Goal: Information Seeking & Learning: Learn about a topic

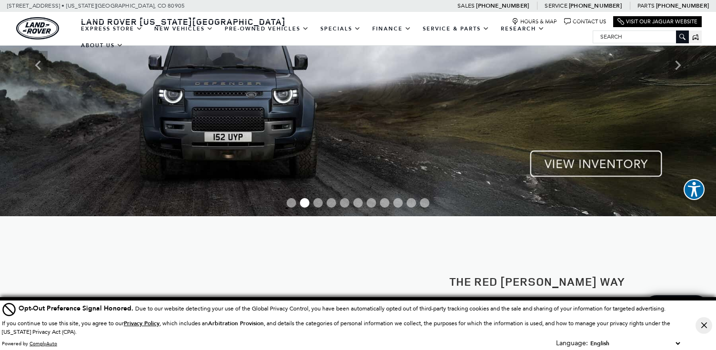
scroll to position [144, 0]
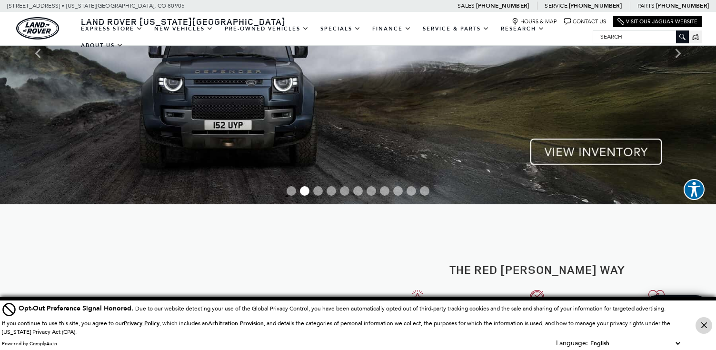
click at [705, 325] on icon "Close Button" at bounding box center [704, 325] width 6 height 6
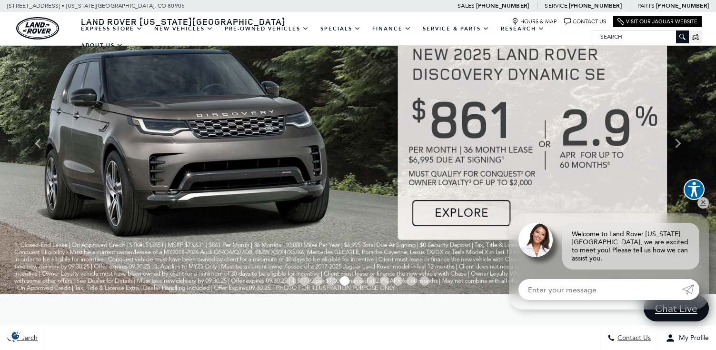
scroll to position [0, 0]
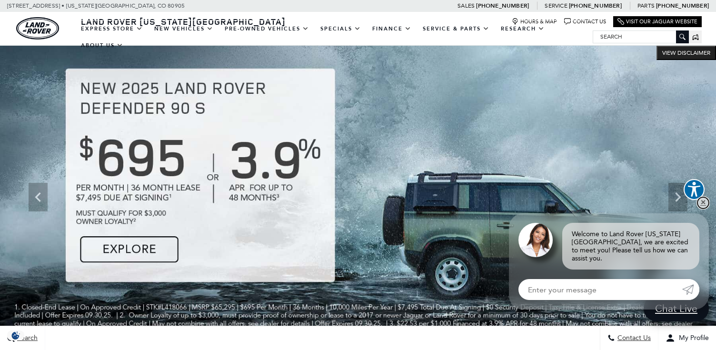
click at [702, 208] on link "✕" at bounding box center [703, 202] width 11 height 11
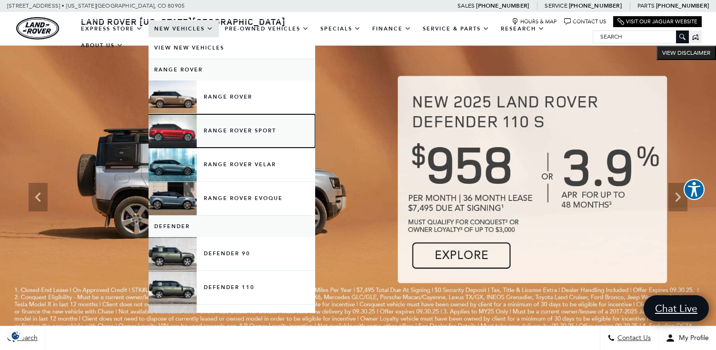
click at [216, 137] on link "Range Rover Sport" at bounding box center [232, 130] width 167 height 33
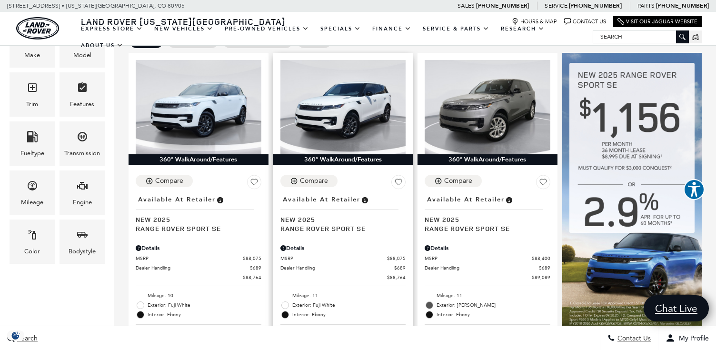
scroll to position [239, 0]
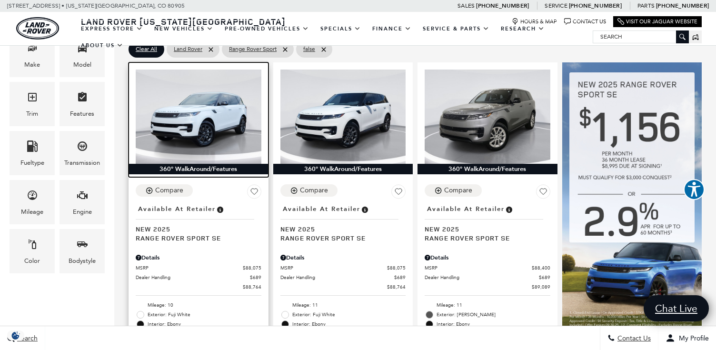
click at [223, 100] on img at bounding box center [199, 117] width 126 height 94
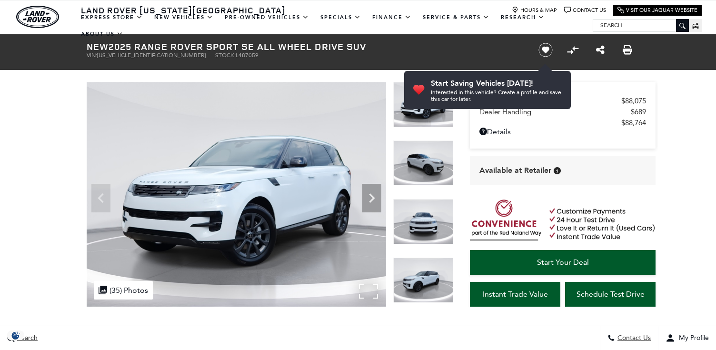
scroll to position [15, 0]
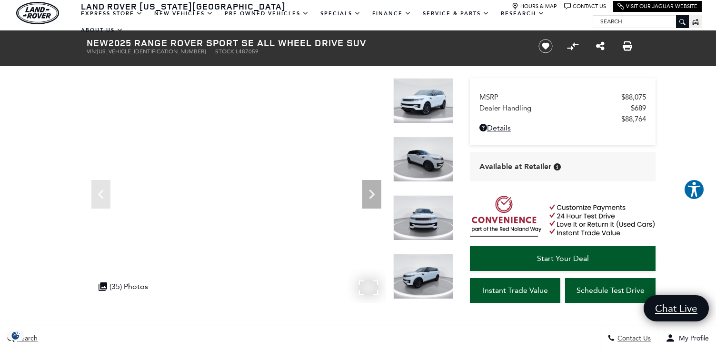
click at [132, 290] on div ".cls-1, .cls-3 { fill: #c50033; } .cls-1 { clip-rule: evenodd; } .cls-2 { clip-…" at bounding box center [123, 286] width 59 height 19
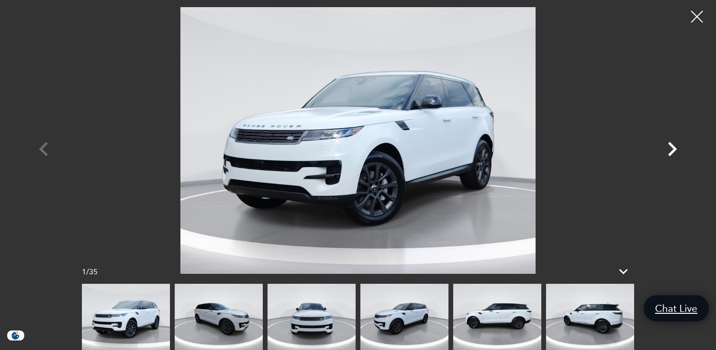
click at [676, 148] on icon "Next" at bounding box center [672, 149] width 29 height 29
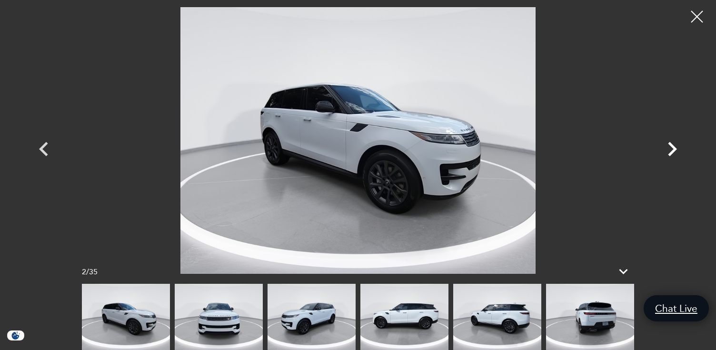
click at [676, 148] on icon "Next" at bounding box center [672, 149] width 29 height 29
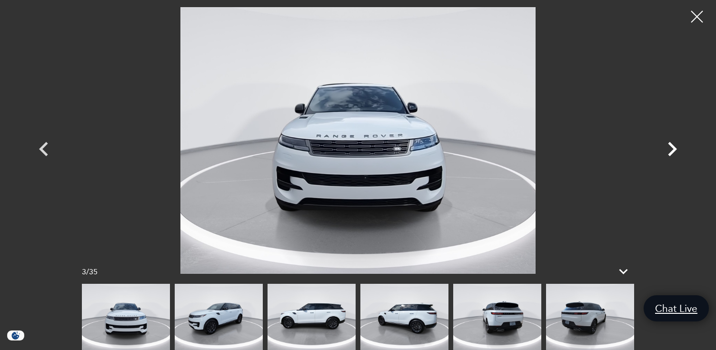
click at [676, 148] on icon "Next" at bounding box center [672, 149] width 29 height 29
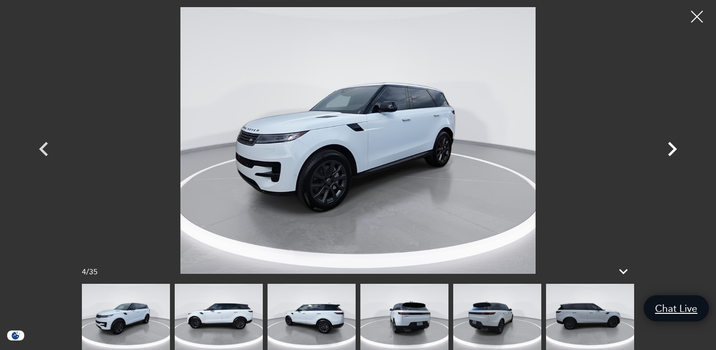
click at [676, 147] on icon "Next" at bounding box center [672, 149] width 29 height 29
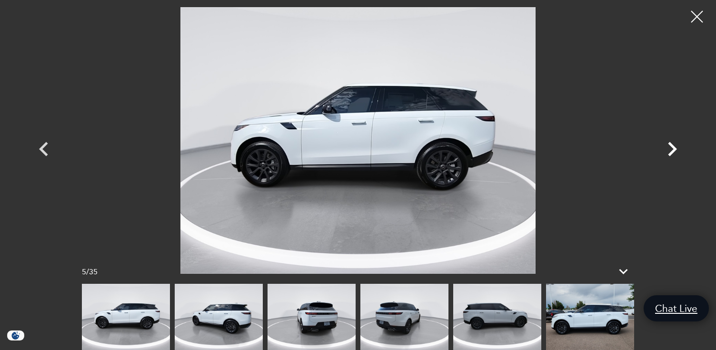
click at [676, 147] on icon "Next" at bounding box center [672, 149] width 29 height 29
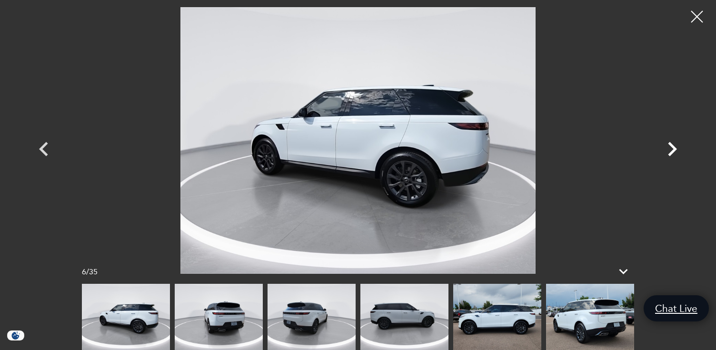
click at [676, 147] on icon "Next" at bounding box center [672, 149] width 29 height 29
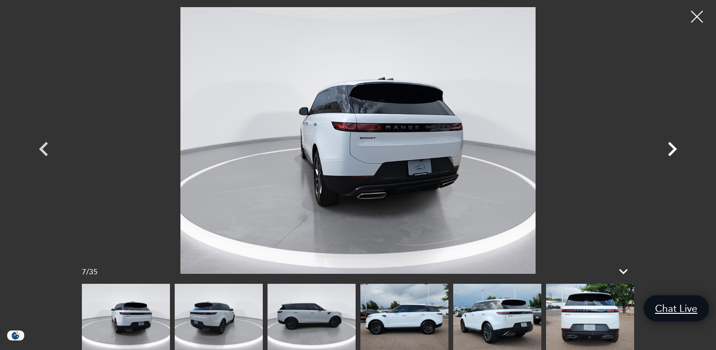
click at [676, 147] on icon "Next" at bounding box center [672, 149] width 29 height 29
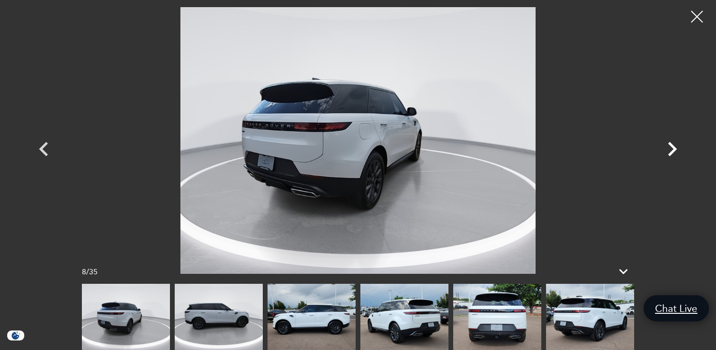
click at [673, 143] on icon "Next" at bounding box center [672, 149] width 29 height 29
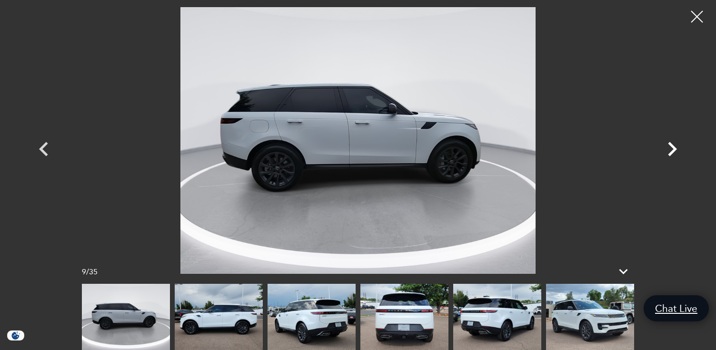
click at [673, 143] on icon "Next" at bounding box center [672, 149] width 29 height 29
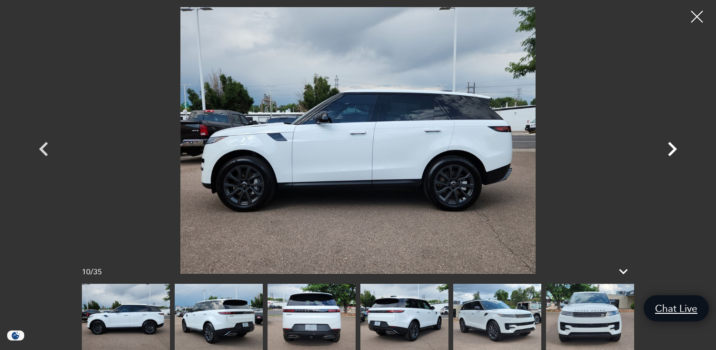
click at [673, 148] on icon "Next" at bounding box center [672, 149] width 9 height 14
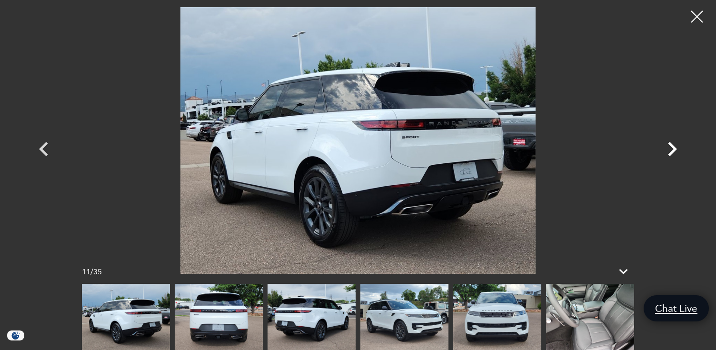
click at [673, 148] on icon "Next" at bounding box center [672, 149] width 9 height 14
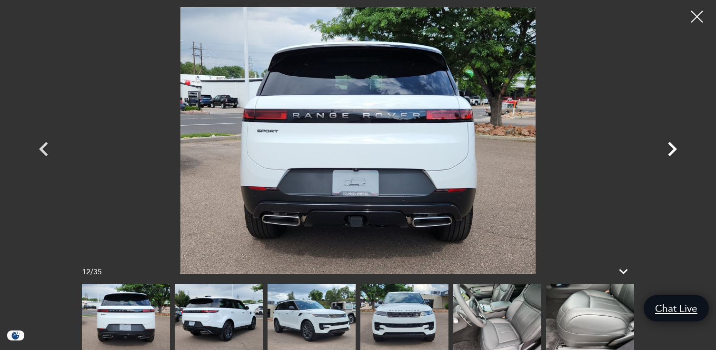
click at [673, 148] on icon "Next" at bounding box center [672, 149] width 9 height 14
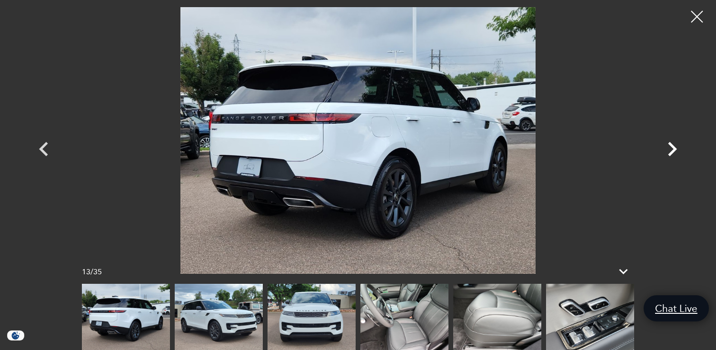
click at [673, 148] on icon "Next" at bounding box center [672, 149] width 9 height 14
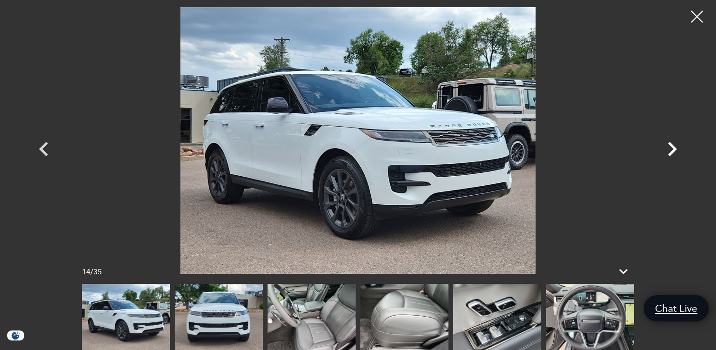
click at [673, 148] on icon "Next" at bounding box center [672, 149] width 9 height 14
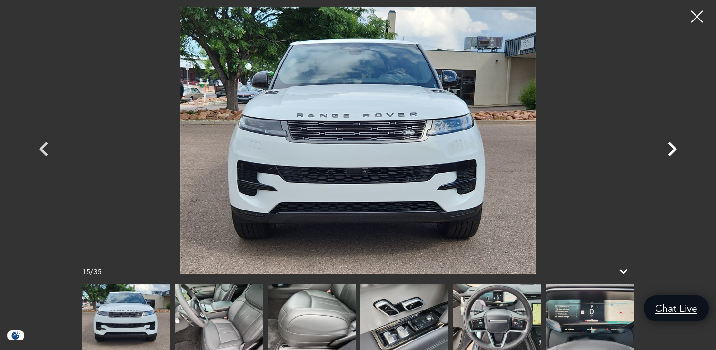
click at [673, 148] on icon "Next" at bounding box center [672, 149] width 9 height 14
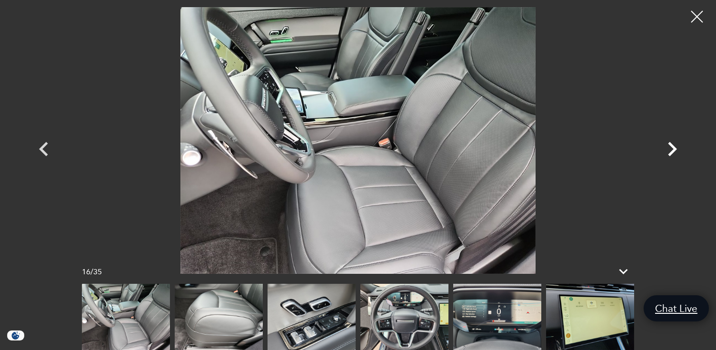
click at [673, 148] on icon "Next" at bounding box center [672, 149] width 9 height 14
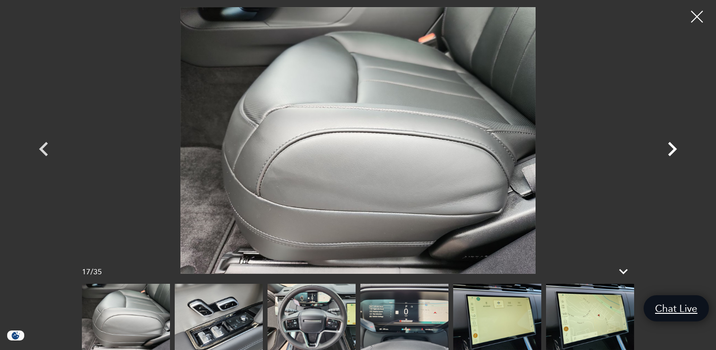
click at [673, 148] on icon "Next" at bounding box center [672, 149] width 9 height 14
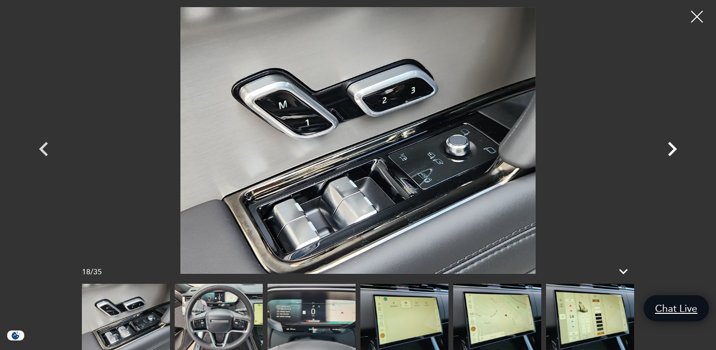
click at [673, 148] on icon "Next" at bounding box center [672, 149] width 9 height 14
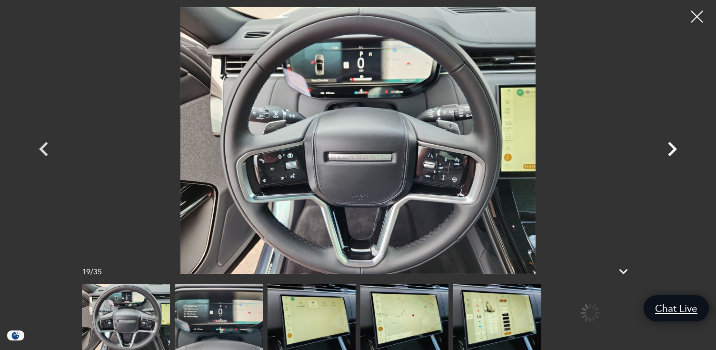
click at [673, 148] on icon "Next" at bounding box center [672, 149] width 9 height 14
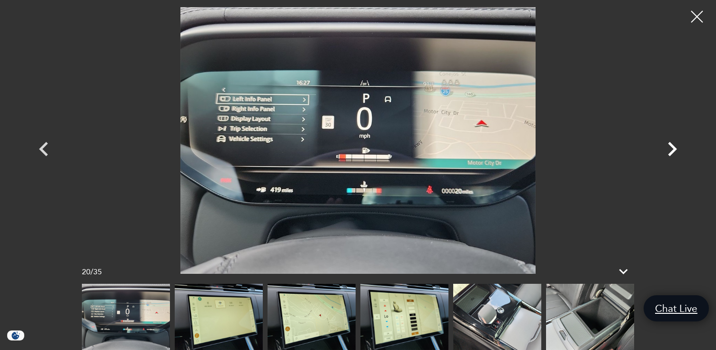
click at [673, 148] on icon "Next" at bounding box center [672, 149] width 9 height 14
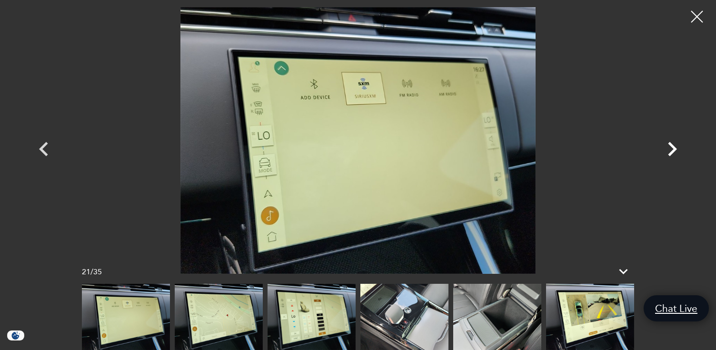
click at [669, 149] on icon "Next" at bounding box center [672, 149] width 29 height 29
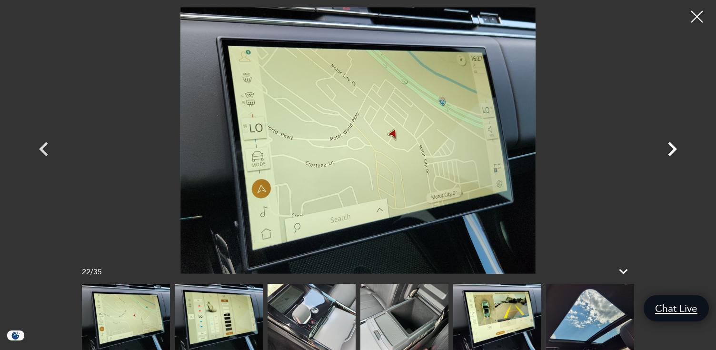
click at [669, 149] on icon "Next" at bounding box center [672, 149] width 29 height 29
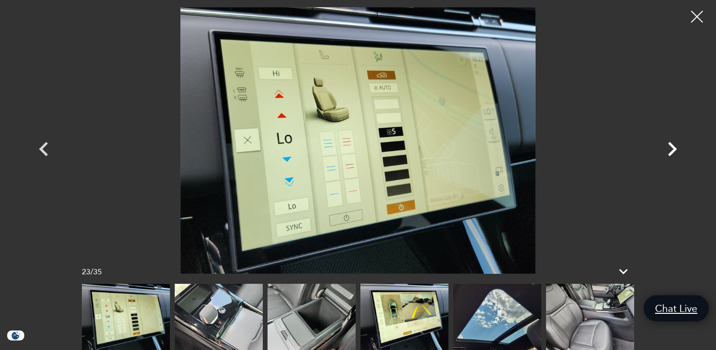
click at [669, 149] on icon "Next" at bounding box center [672, 149] width 29 height 29
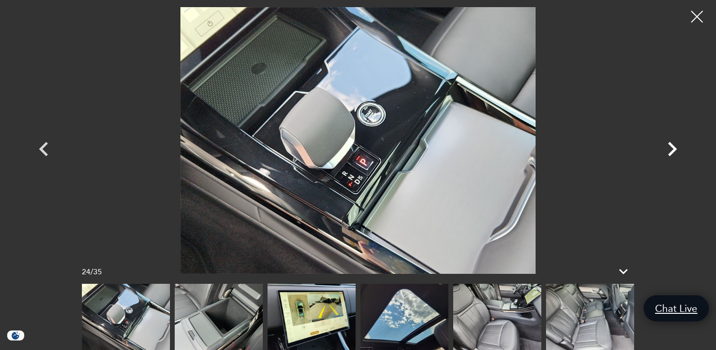
click at [669, 149] on icon "Next" at bounding box center [672, 149] width 29 height 29
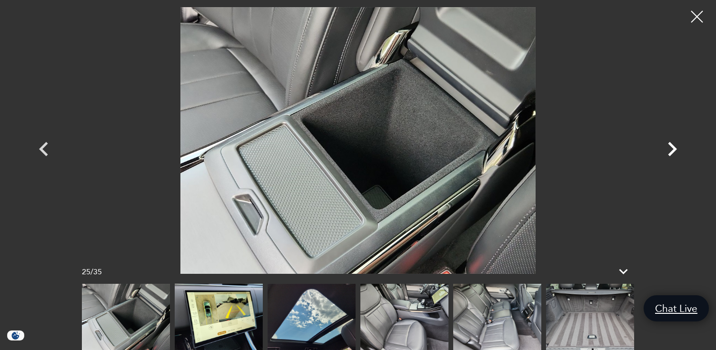
click at [669, 149] on icon "Next" at bounding box center [672, 149] width 29 height 29
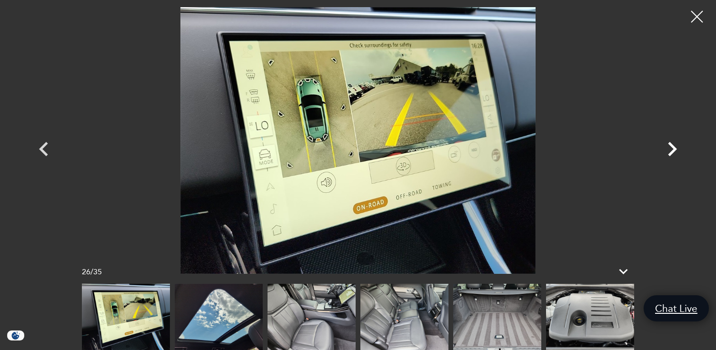
click at [669, 149] on icon "Next" at bounding box center [672, 149] width 29 height 29
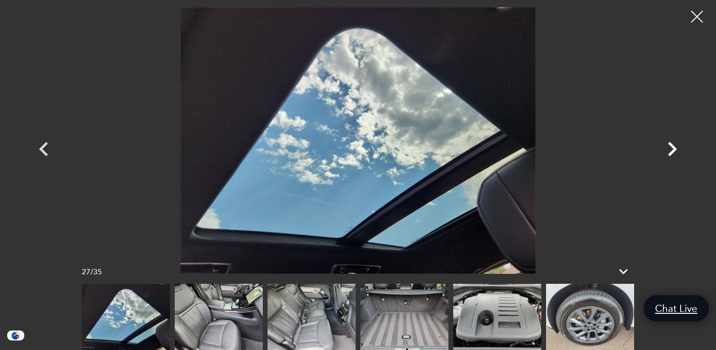
click at [669, 149] on icon "Next" at bounding box center [672, 149] width 29 height 29
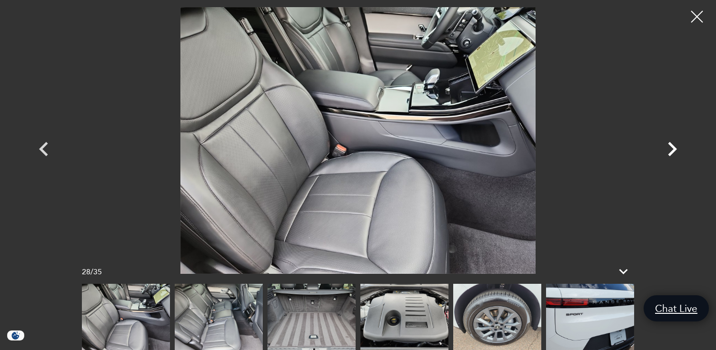
click at [668, 147] on icon "Next" at bounding box center [672, 149] width 29 height 29
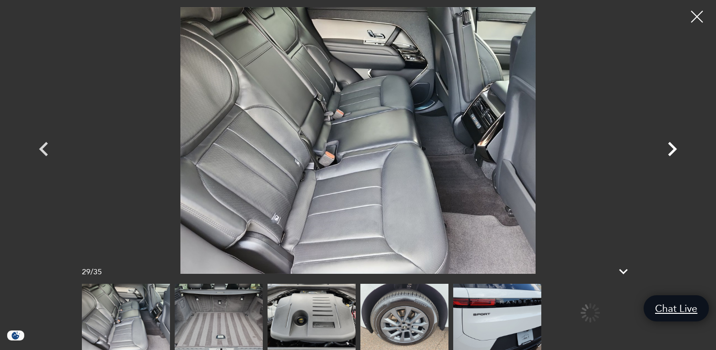
click at [668, 147] on icon "Next" at bounding box center [672, 149] width 29 height 29
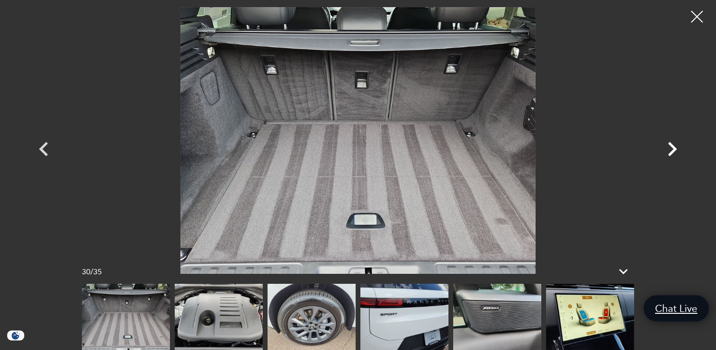
click at [668, 147] on icon "Next" at bounding box center [672, 149] width 29 height 29
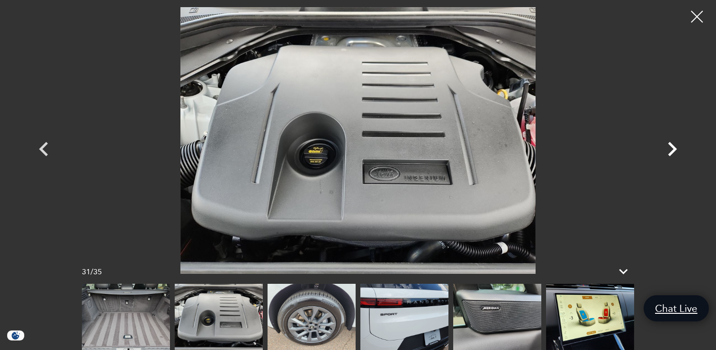
click at [668, 147] on icon "Next" at bounding box center [672, 149] width 29 height 29
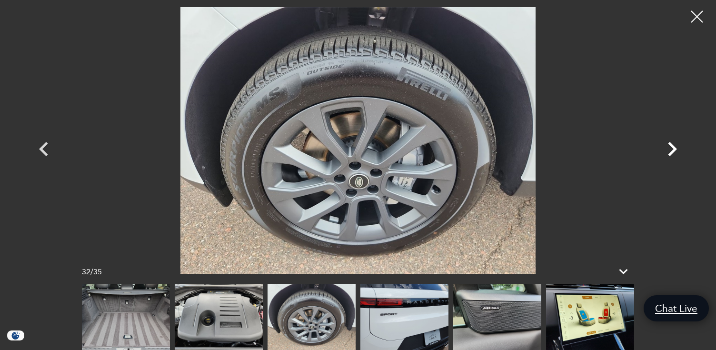
click at [668, 147] on icon "Next" at bounding box center [672, 149] width 29 height 29
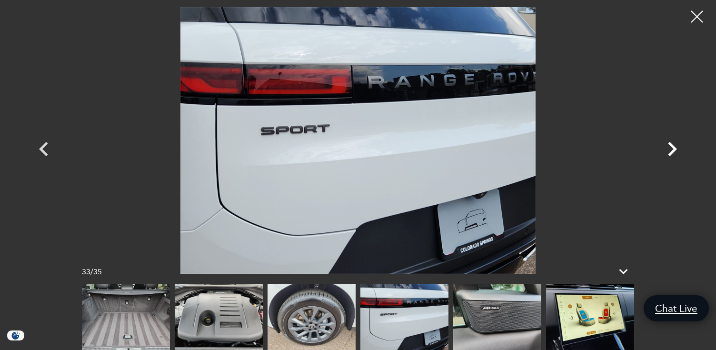
click at [668, 147] on icon "Next" at bounding box center [672, 149] width 29 height 29
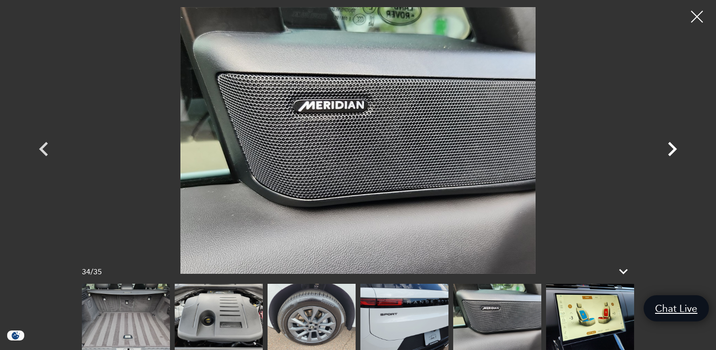
click at [668, 147] on icon "Next" at bounding box center [672, 149] width 29 height 29
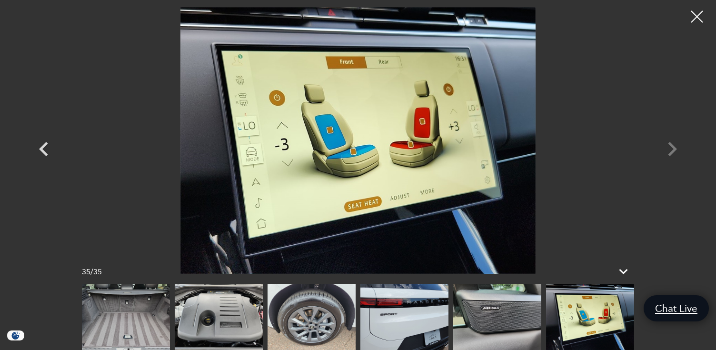
click at [668, 147] on div at bounding box center [358, 140] width 667 height 267
click at [695, 13] on div at bounding box center [697, 16] width 25 height 25
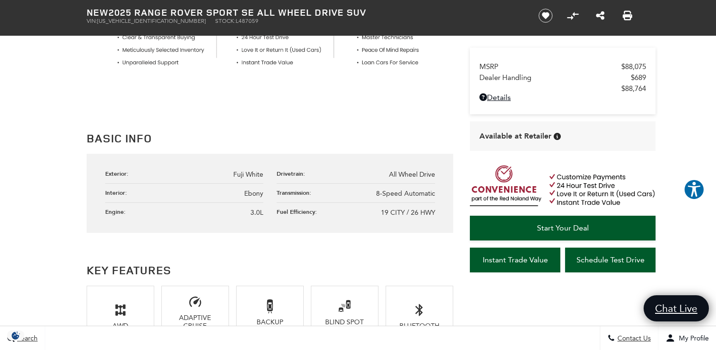
scroll to position [439, 0]
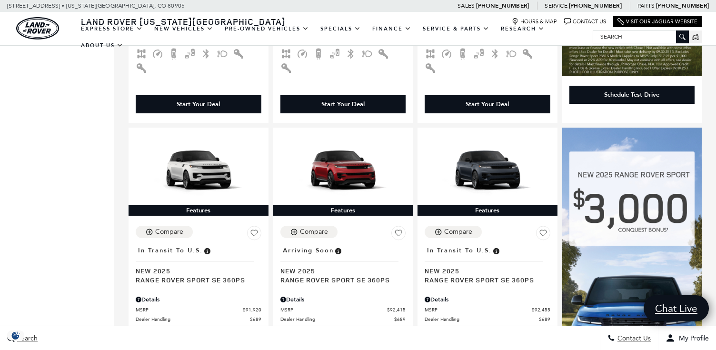
scroll to position [605, 0]
